Goal: Find specific page/section: Find specific page/section

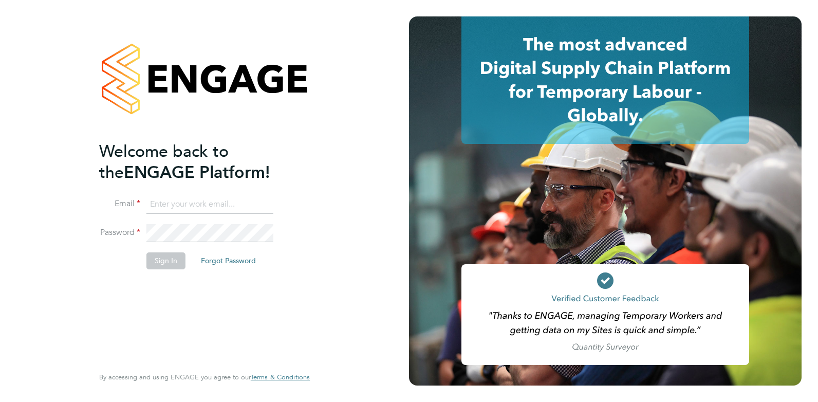
type input "[EMAIL_ADDRESS][PERSON_NAME][DOMAIN_NAME]"
click at [168, 260] on button "Sign In" at bounding box center [165, 260] width 39 height 16
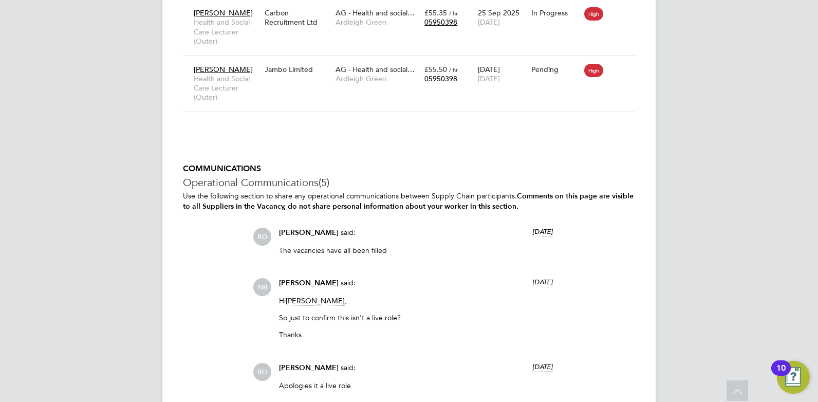
scroll to position [2074, 0]
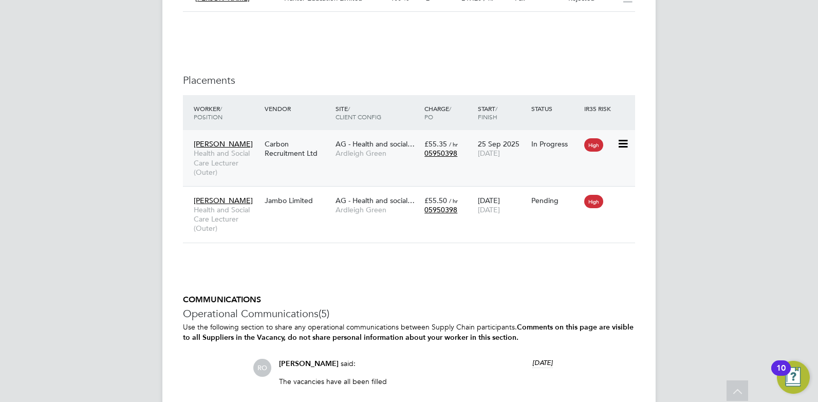
click at [238, 165] on span "Health and Social Care Lecturer (Outer)" at bounding box center [227, 163] width 66 height 28
click at [246, 210] on span "Health and Social Care Lecturer (Outer)" at bounding box center [227, 219] width 66 height 28
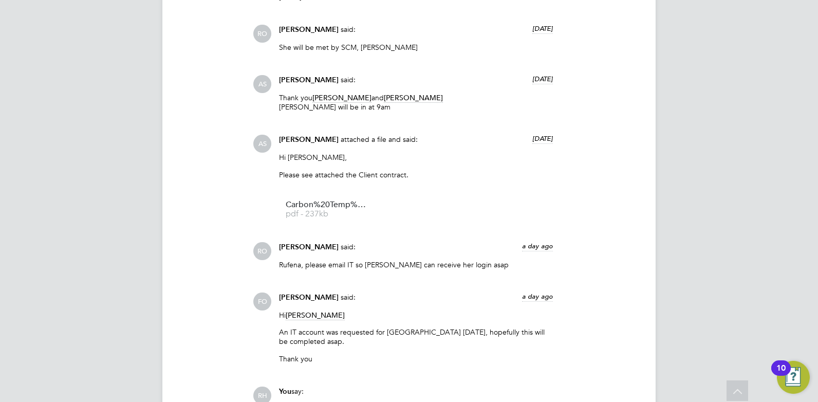
scroll to position [1423, 0]
